Goal: Task Accomplishment & Management: Complete application form

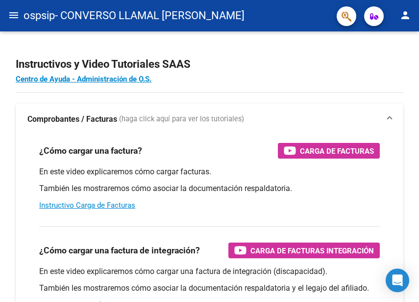
click at [227, 257] on div "¿Cómo cargar una factura de integración? Carga de Facturas Integración" at bounding box center [209, 250] width 341 height 16
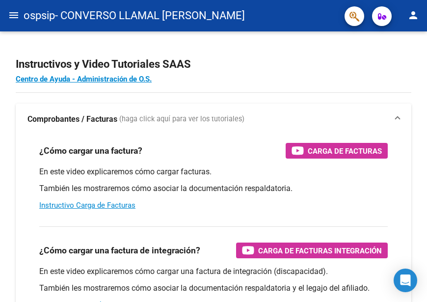
click at [8, 18] on mat-icon "menu" at bounding box center [14, 15] width 12 height 12
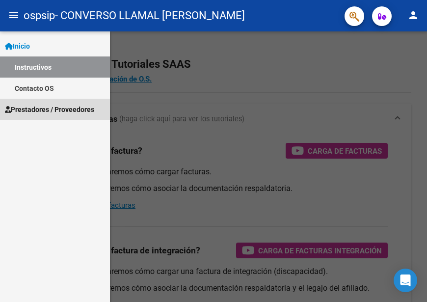
click at [53, 112] on span "Prestadores / Proveedores" at bounding box center [49, 109] width 89 height 11
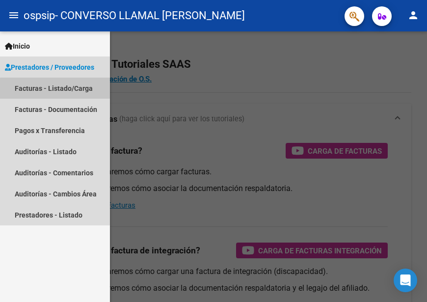
click at [68, 90] on link "Facturas - Listado/Carga" at bounding box center [55, 87] width 110 height 21
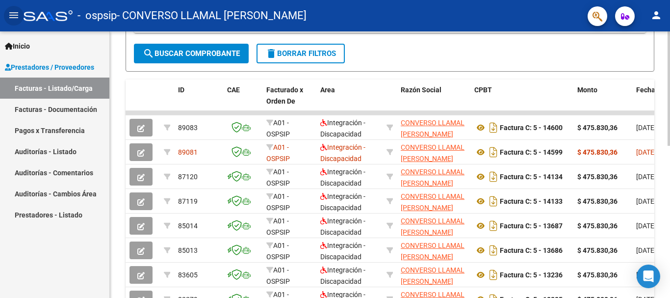
scroll to position [232, 0]
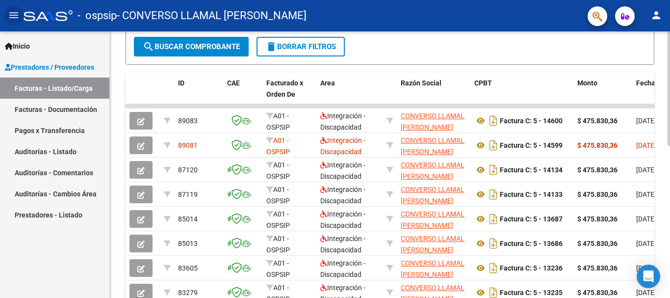
click at [419, 201] on div at bounding box center [668, 190] width 2 height 114
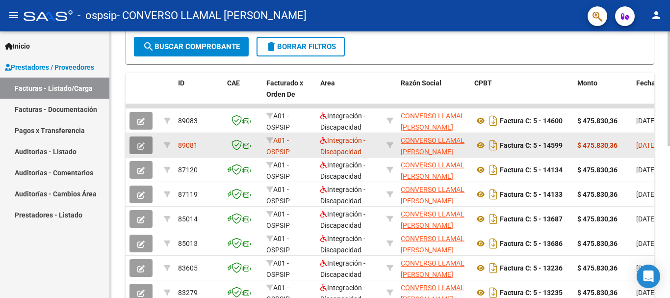
click at [137, 145] on icon "button" at bounding box center [140, 145] width 7 height 7
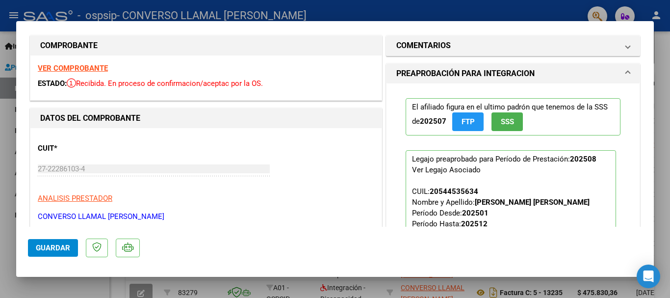
scroll to position [0, 0]
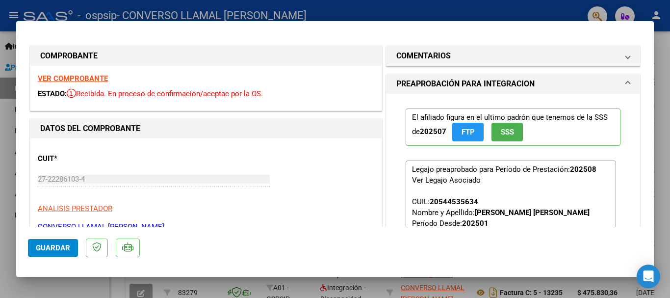
click at [55, 78] on strong "VER COMPROBANTE" at bounding box center [73, 78] width 70 height 9
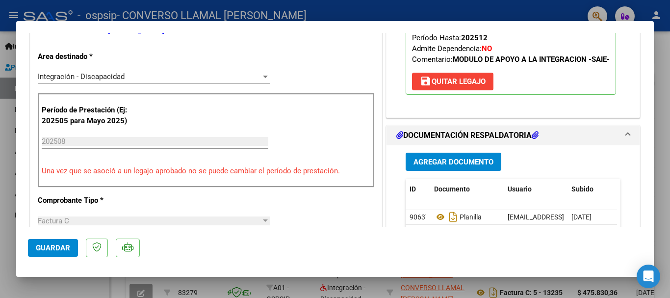
scroll to position [245, 0]
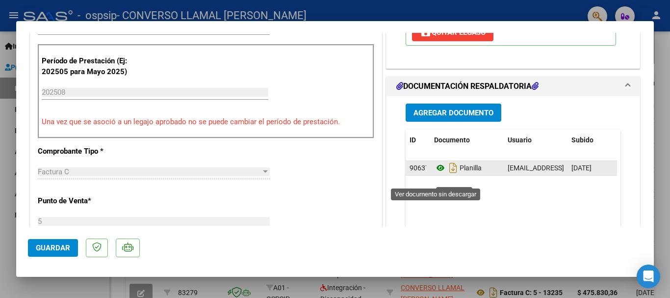
click at [419, 174] on icon at bounding box center [440, 168] width 13 height 12
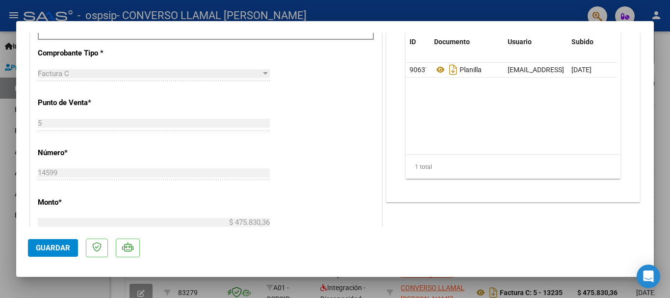
scroll to position [196, 0]
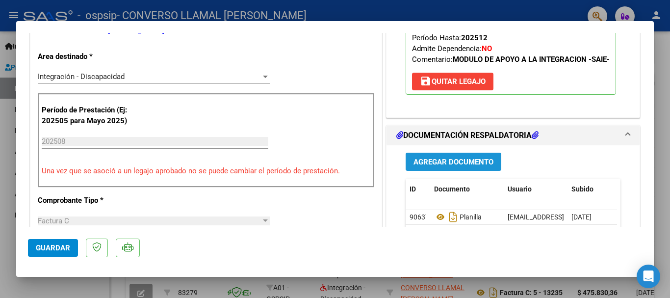
click at [419, 166] on span "Agregar Documento" at bounding box center [453, 161] width 80 height 9
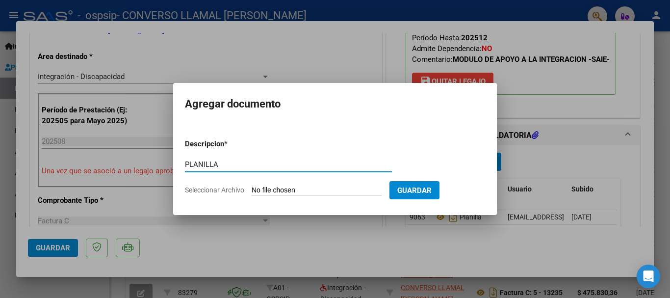
type input "PLANILLA"
click at [257, 189] on input "Seleccionar Archivo" at bounding box center [317, 190] width 130 height 9
type input "C:\fakepath\planilla agosto [PERSON_NAME].pdf"
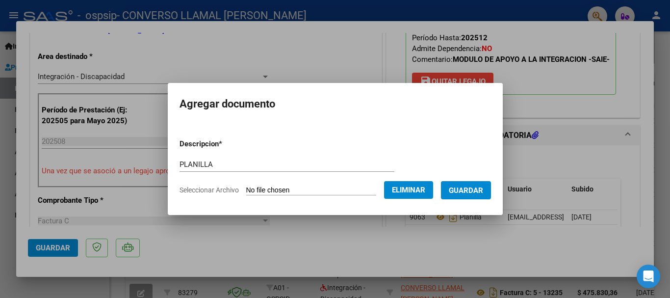
click at [419, 188] on span "Guardar" at bounding box center [466, 190] width 34 height 9
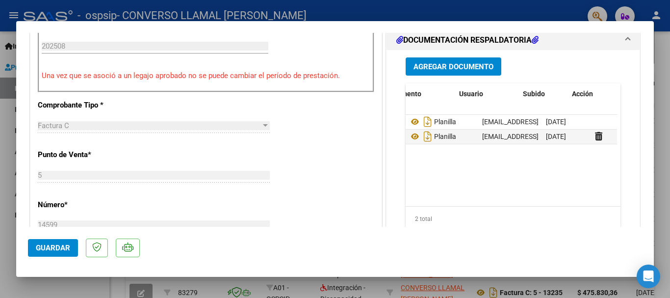
scroll to position [0, 49]
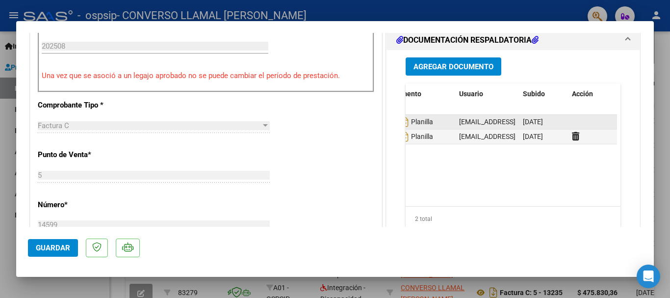
click at [419, 126] on span "[DATE]" at bounding box center [533, 122] width 20 height 8
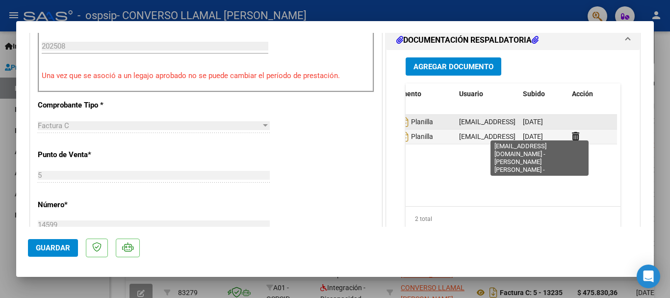
click at [419, 126] on span "[EMAIL_ADDRESS][DOMAIN_NAME] - [PERSON_NAME] [PERSON_NAME] -" at bounding box center [571, 122] width 224 height 8
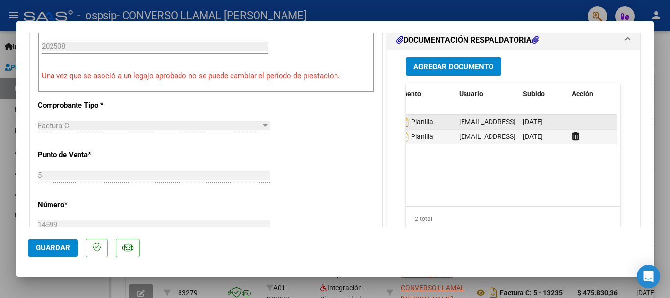
click at [419, 129] on div "Planilla" at bounding box center [418, 122] width 66 height 16
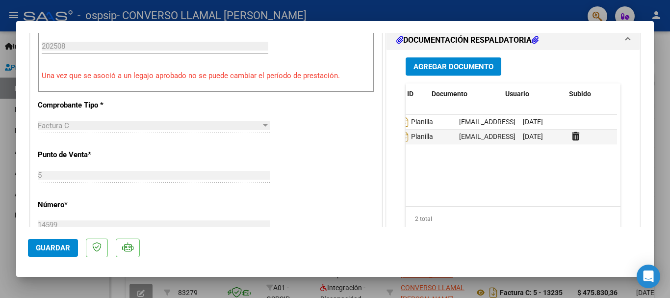
scroll to position [0, 0]
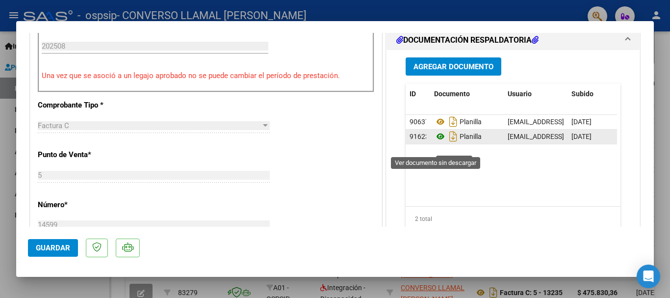
click at [419, 142] on icon at bounding box center [440, 136] width 13 height 12
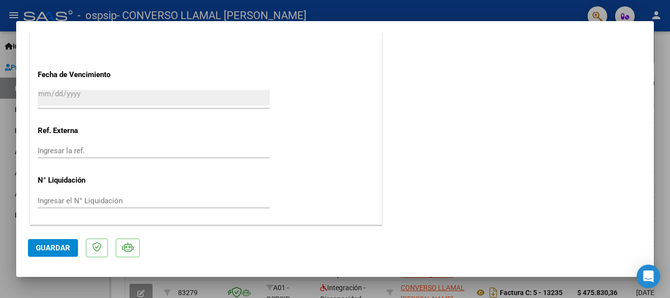
click at [58, 246] on span "Guardar" at bounding box center [53, 247] width 34 height 9
click at [365, 11] on div at bounding box center [335, 149] width 670 height 298
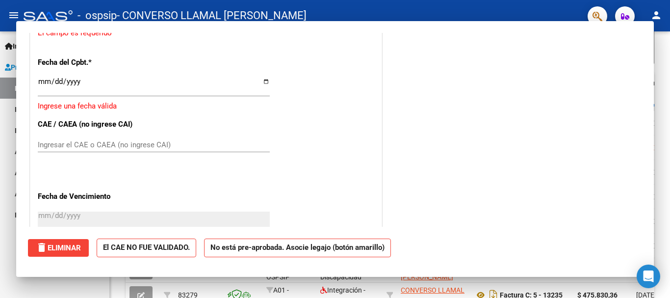
scroll to position [0, 0]
